Goal: Information Seeking & Learning: Learn about a topic

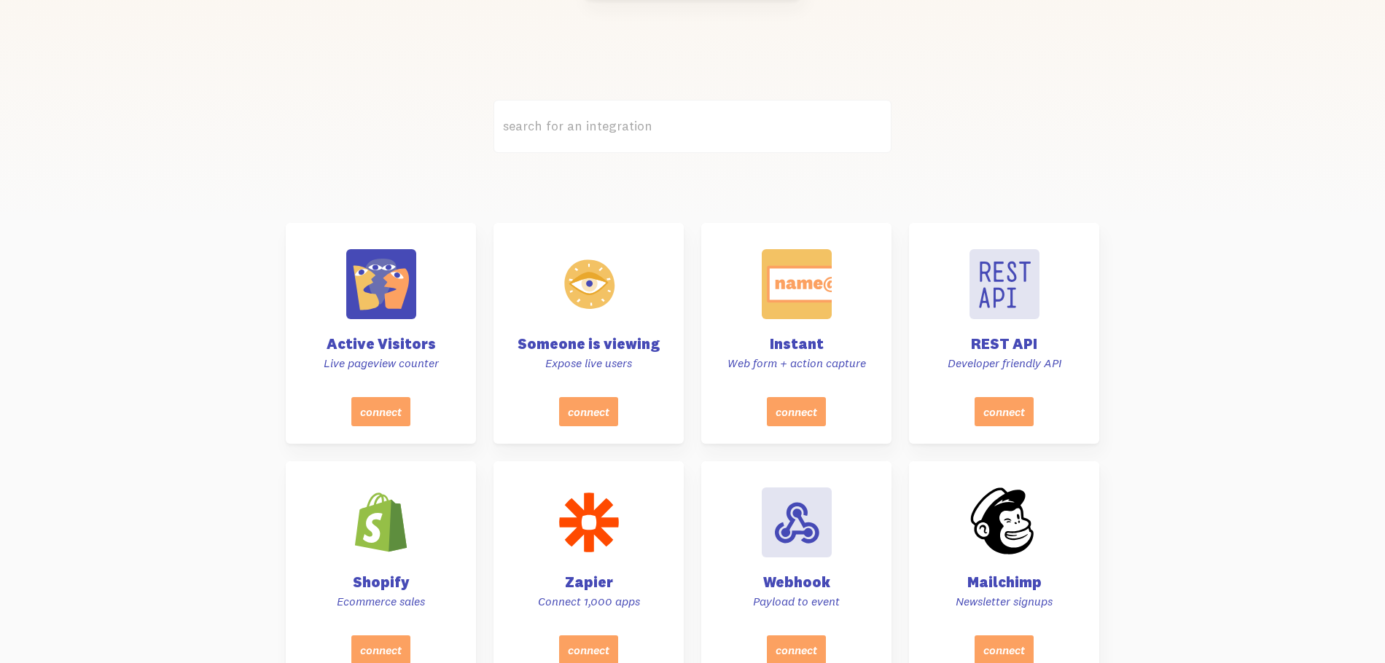
scroll to position [365, 0]
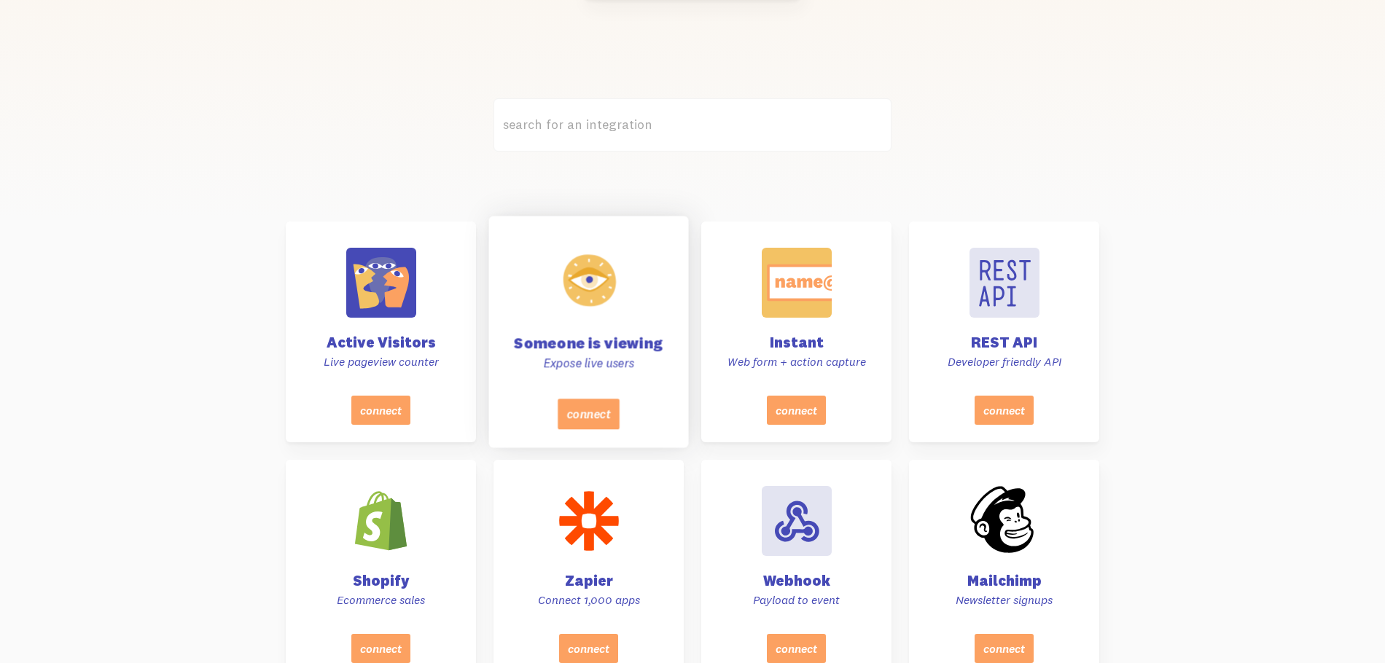
click at [612, 348] on h4 "Someone is viewing" at bounding box center [588, 342] width 163 height 15
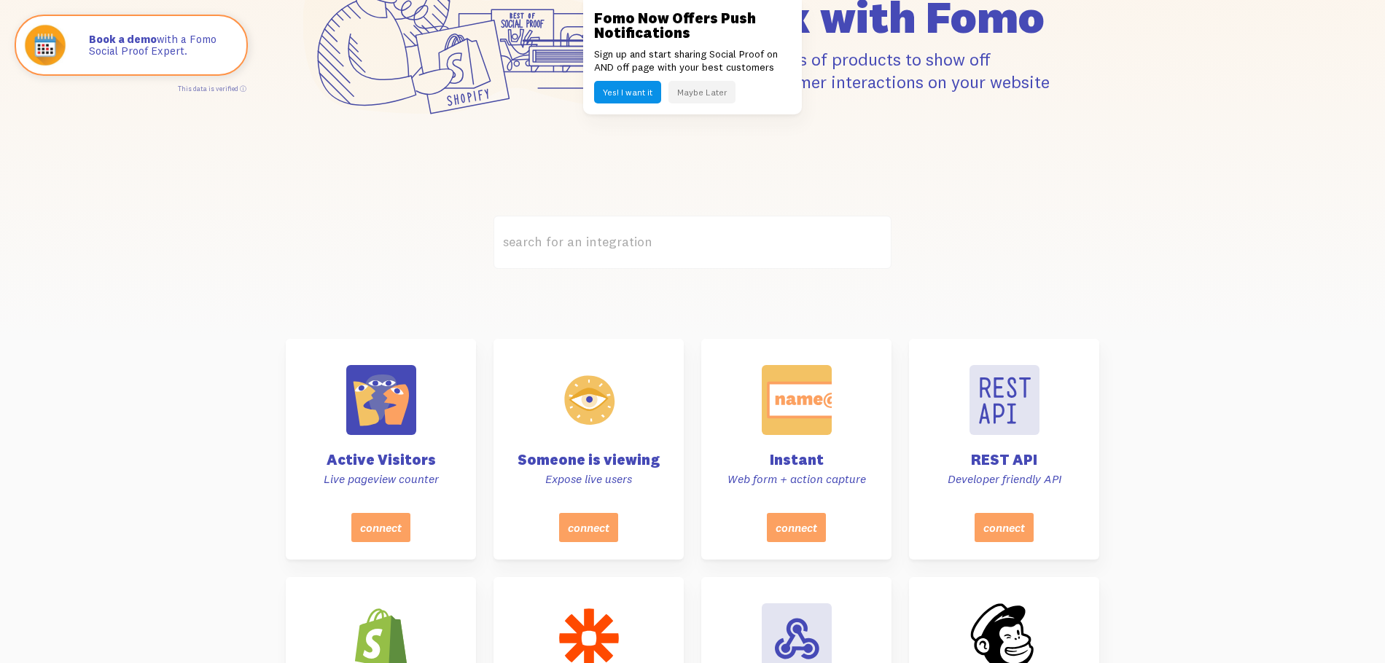
scroll to position [0, 0]
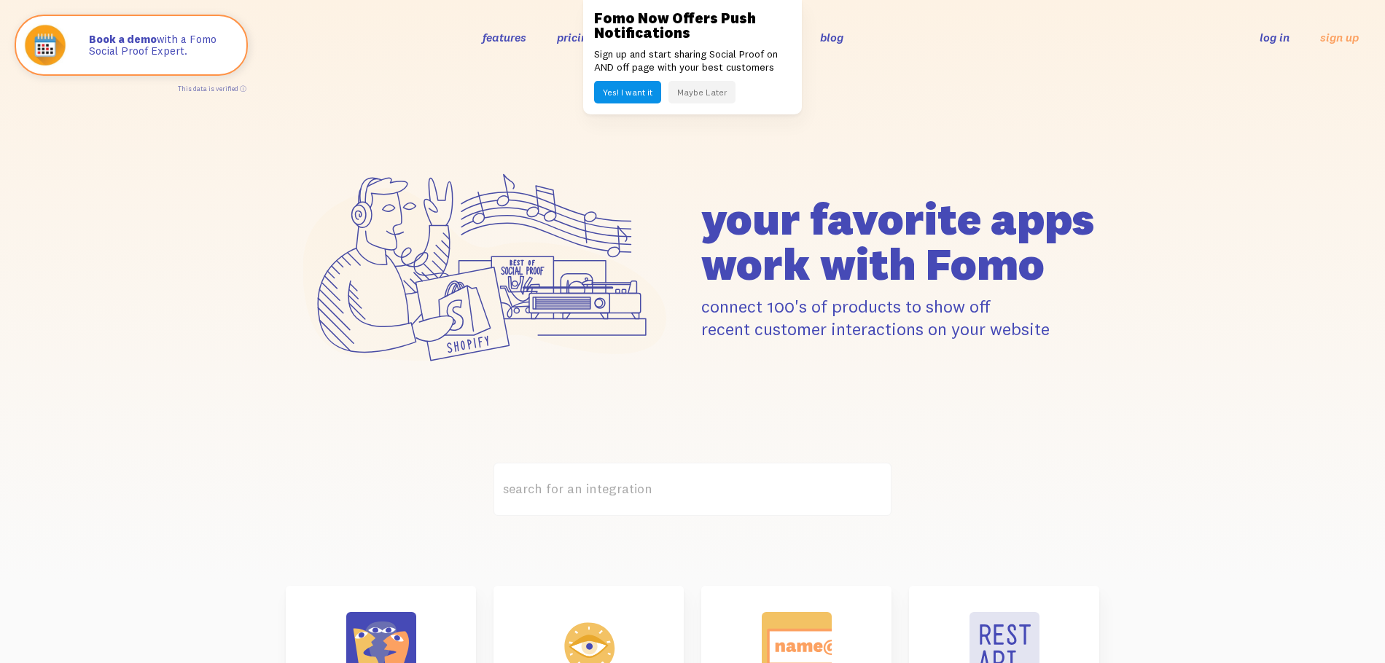
click at [720, 89] on button "Maybe Later" at bounding box center [701, 92] width 67 height 23
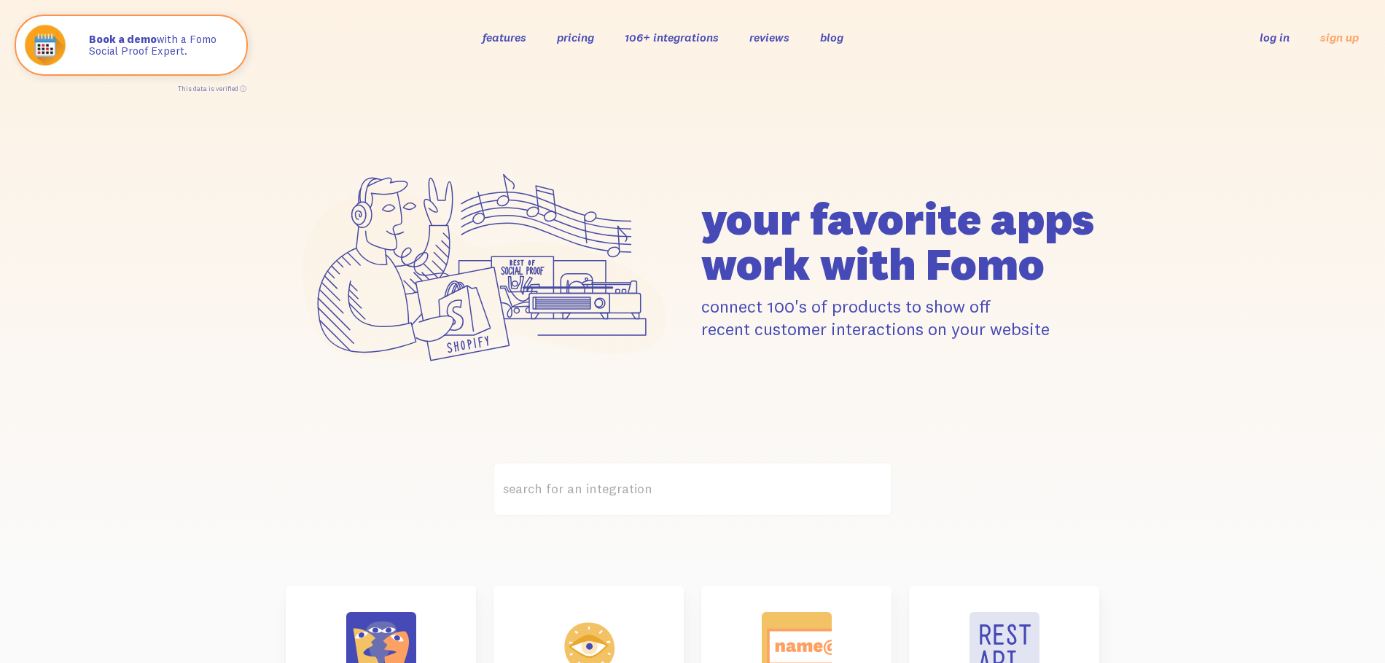
click at [516, 34] on link "features" at bounding box center [505, 37] width 44 height 15
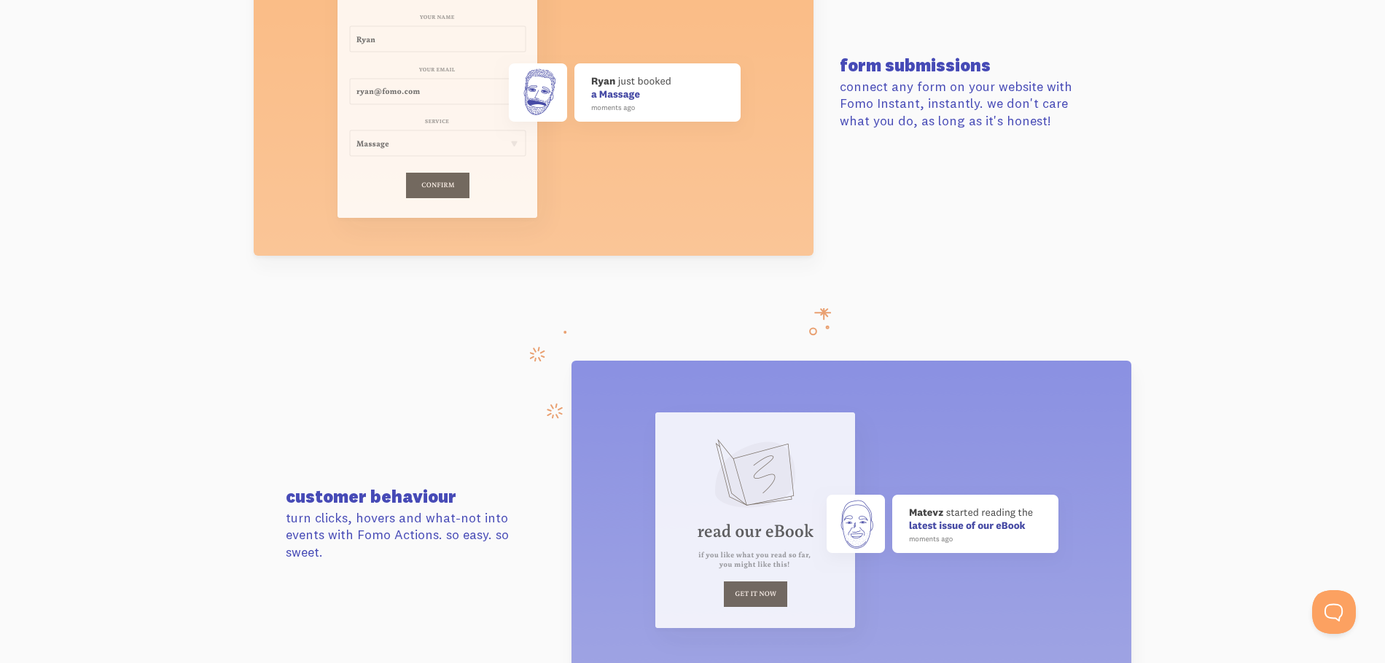
scroll to position [5395, 0]
